Goal: Task Accomplishment & Management: Use online tool/utility

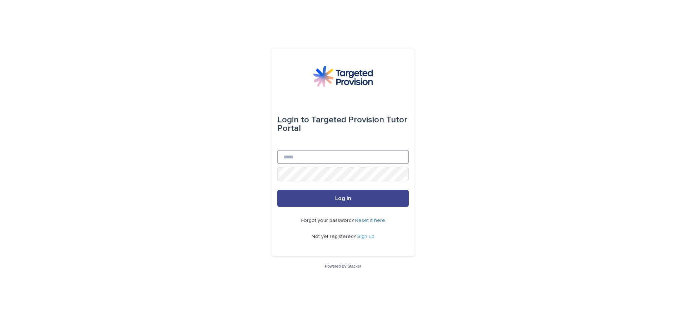
type input "**********"
click at [341, 200] on span "Log in" at bounding box center [343, 199] width 16 height 6
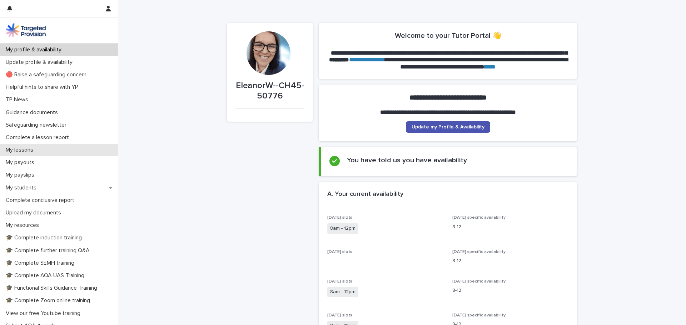
click at [25, 149] on p "My lessons" at bounding box center [21, 150] width 36 height 7
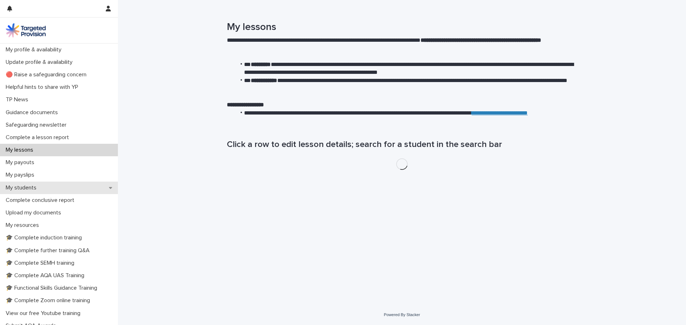
click at [30, 188] on p "My students" at bounding box center [22, 188] width 39 height 7
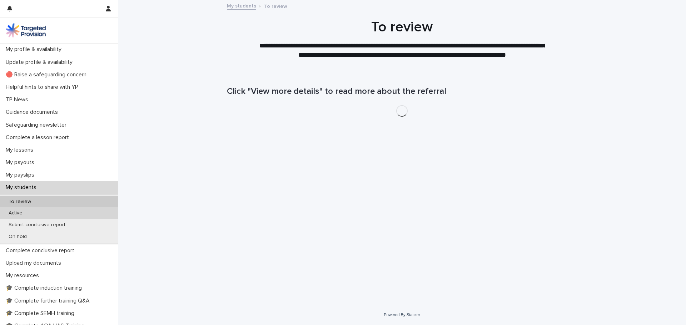
click at [35, 213] on div "Active" at bounding box center [59, 214] width 118 height 12
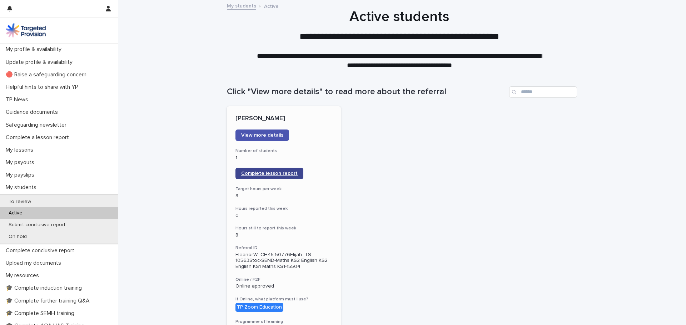
click at [270, 172] on span "Complete lesson report" at bounding box center [269, 173] width 56 height 5
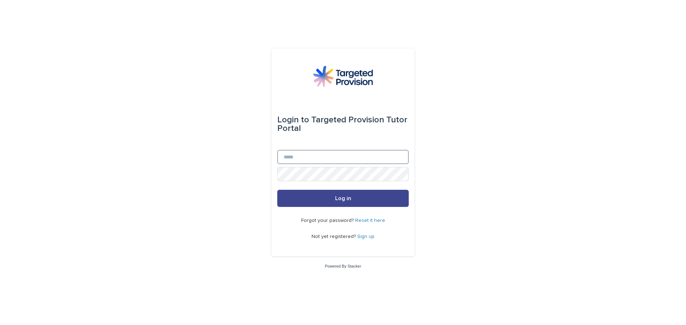
type input "**********"
click at [355, 200] on button "Log in" at bounding box center [342, 198] width 131 height 17
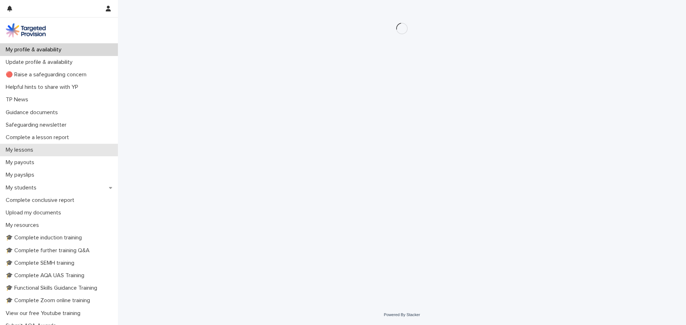
click at [35, 151] on p "My lessons" at bounding box center [21, 150] width 36 height 7
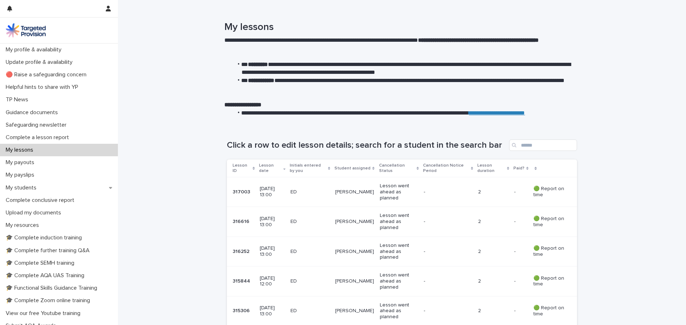
click at [268, 188] on p "11 September 2025 13:00" at bounding box center [272, 192] width 25 height 12
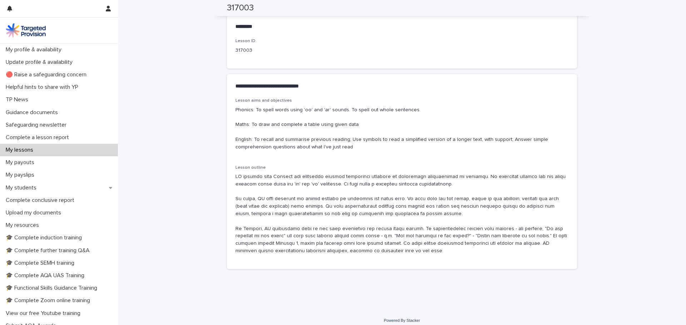
scroll to position [369, 0]
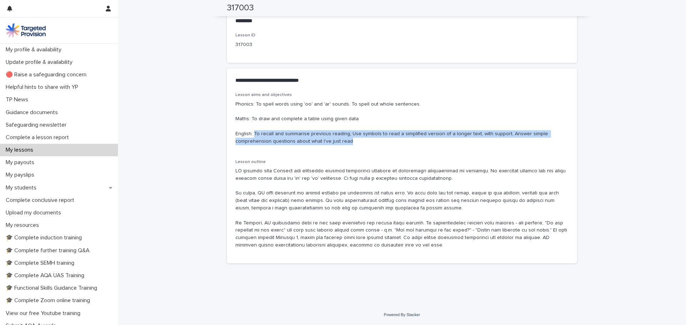
drag, startPoint x: 350, startPoint y: 134, endPoint x: 251, endPoint y: 129, distance: 98.7
click at [251, 129] on p "Phonics: To spell words using 'oo' and 'ar' sounds. To spell out whole sentence…" at bounding box center [401, 123] width 333 height 45
copy p "To recall and summarise previous reading; Use symbols to read a simplified vers…"
